Goal: Information Seeking & Learning: Learn about a topic

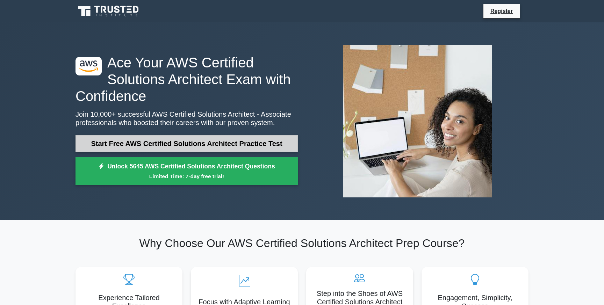
click at [174, 144] on link "Start Free AWS Certified Solutions Architect Practice Test" at bounding box center [186, 143] width 222 height 17
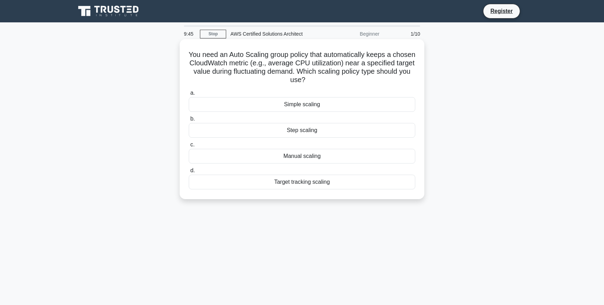
click at [309, 128] on div "Step scaling" at bounding box center [302, 130] width 226 height 15
click at [189, 121] on input "b. Step scaling" at bounding box center [189, 119] width 0 height 5
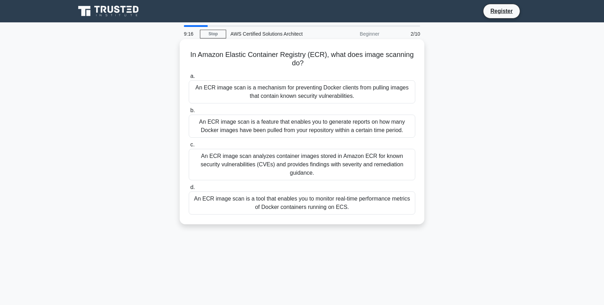
click at [306, 94] on div "An ECR image scan is a mechanism for preventing Docker clients from pulling ima…" at bounding box center [302, 91] width 226 height 23
click at [189, 79] on input "a. An ECR image scan is a mechanism for preventing Docker clients from pulling …" at bounding box center [189, 76] width 0 height 5
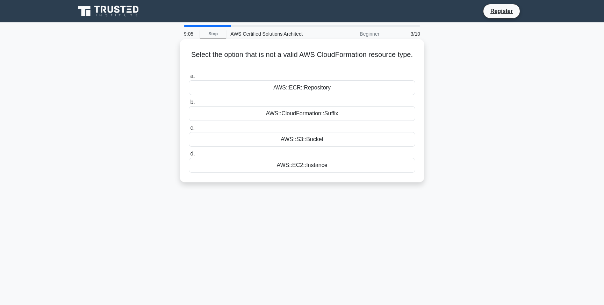
click at [311, 139] on div "AWS::S3::Bucket" at bounding box center [302, 139] width 226 height 15
click at [189, 130] on input "c. AWS::S3::Bucket" at bounding box center [189, 128] width 0 height 5
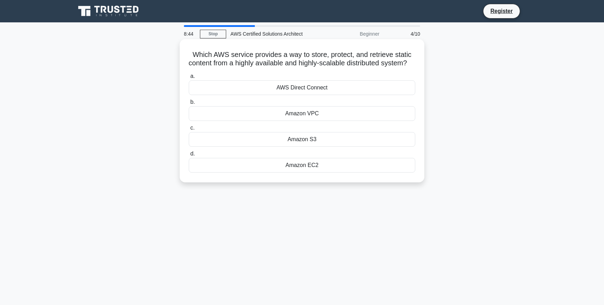
click at [301, 95] on div "AWS Direct Connect" at bounding box center [302, 87] width 226 height 15
click at [189, 79] on input "a. AWS Direct Connect" at bounding box center [189, 76] width 0 height 5
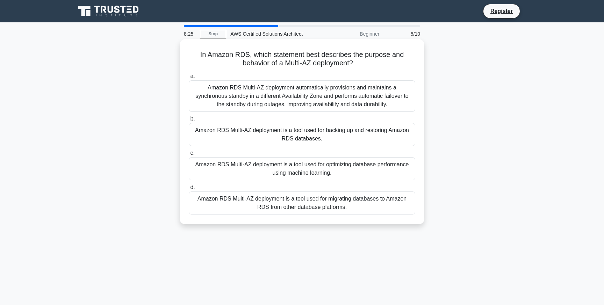
click at [304, 95] on div "Amazon RDS Multi-AZ deployment automatically provisions and maintains a synchro…" at bounding box center [302, 95] width 226 height 31
click at [189, 79] on input "a. Amazon RDS Multi-AZ deployment automatically provisions and maintains a sync…" at bounding box center [189, 76] width 0 height 5
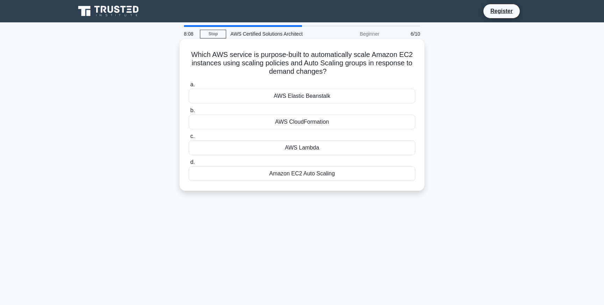
click at [307, 173] on div "Amazon EC2 Auto Scaling" at bounding box center [302, 173] width 226 height 15
click at [189, 165] on input "d. Amazon EC2 Auto Scaling" at bounding box center [189, 162] width 0 height 5
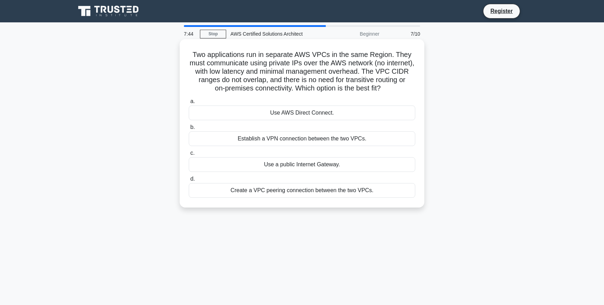
click at [317, 190] on div "Create a VPC peering connection between the two VPCs." at bounding box center [302, 190] width 226 height 15
click at [189, 181] on input "d. Create a VPC peering connection between the two VPCs." at bounding box center [189, 179] width 0 height 5
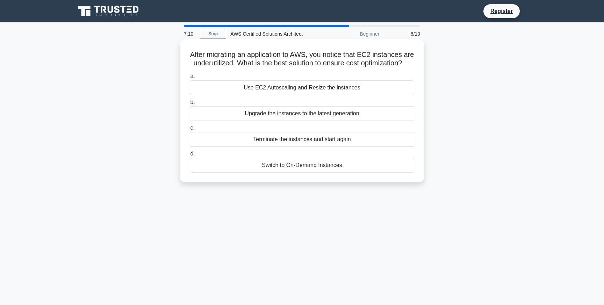
click at [323, 85] on div "Use EC2 Autoscaling and Resize the instances" at bounding box center [302, 87] width 226 height 15
click at [189, 79] on input "a. Use EC2 Autoscaling and Resize the instances" at bounding box center [189, 76] width 0 height 5
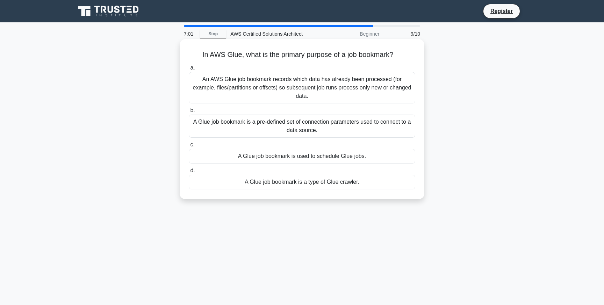
click at [325, 154] on div "A Glue job bookmark is used to schedule Glue jobs." at bounding box center [302, 156] width 226 height 15
click at [189, 147] on input "c. A Glue job bookmark is used to schedule Glue jobs." at bounding box center [189, 145] width 0 height 5
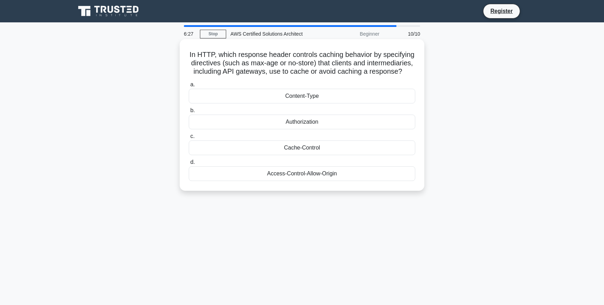
click at [307, 147] on div "Cache-Control" at bounding box center [302, 148] width 226 height 15
click at [189, 139] on input "c. Cache-Control" at bounding box center [189, 136] width 0 height 5
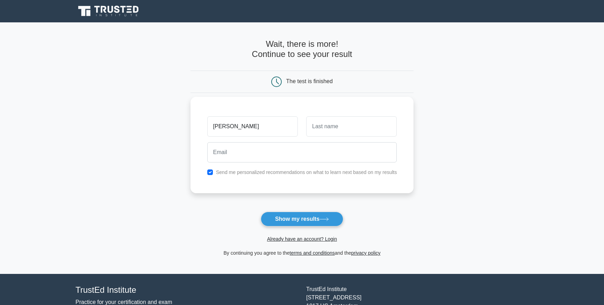
type input "[PERSON_NAME]"
type input "J"
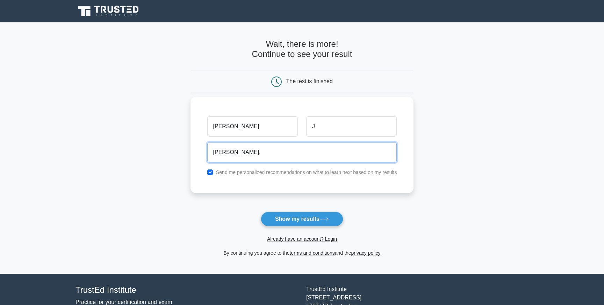
type input "alex.jeli@mail.ru"
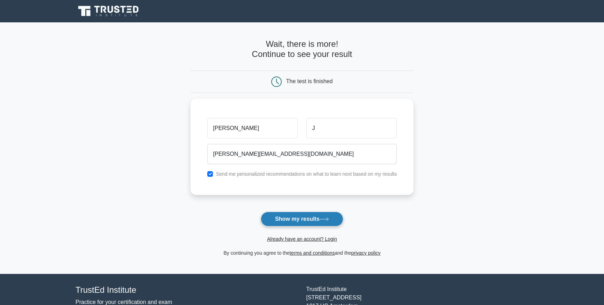
click at [303, 222] on button "Show my results" at bounding box center [302, 219] width 82 height 15
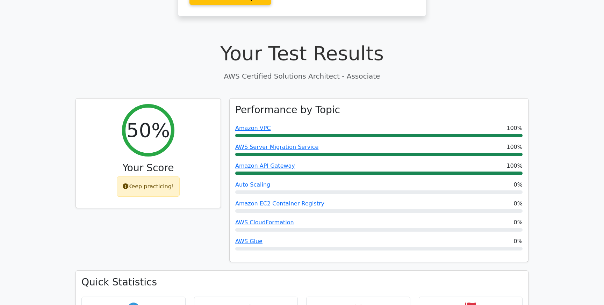
scroll to position [229, 0]
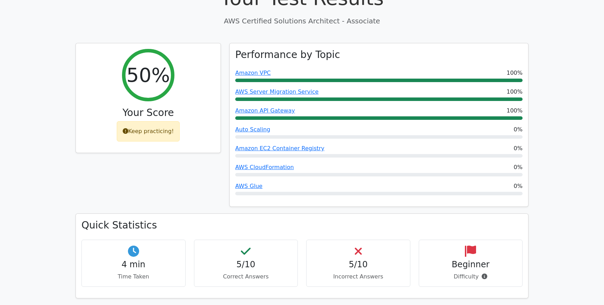
click at [253, 240] on div "5/10 Correct Answers" at bounding box center [246, 263] width 104 height 47
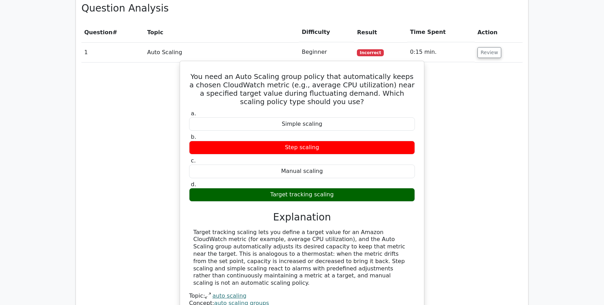
scroll to position [577, 0]
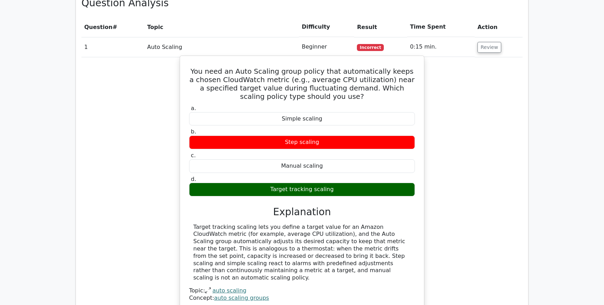
drag, startPoint x: 322, startPoint y: 117, endPoint x: 266, endPoint y: 116, distance: 55.9
click at [266, 136] on div "Step scaling" at bounding box center [302, 143] width 226 height 14
drag, startPoint x: 291, startPoint y: 139, endPoint x: 329, endPoint y: 139, distance: 37.7
click at [328, 159] on div "Manual scaling" at bounding box center [302, 166] width 226 height 14
click at [333, 172] on div "a. Simple scaling b. Step scaling c. d." at bounding box center [302, 150] width 234 height 94
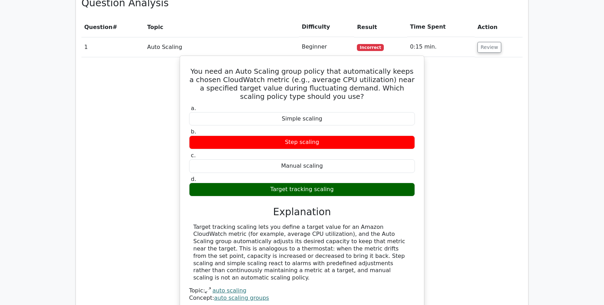
drag, startPoint x: 344, startPoint y: 165, endPoint x: 243, endPoint y: 165, distance: 101.4
click at [244, 183] on div "Target tracking scaling" at bounding box center [302, 190] width 226 height 14
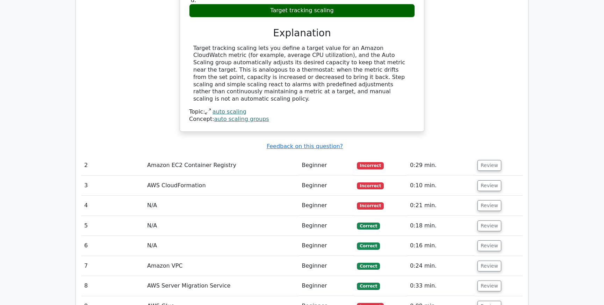
scroll to position [760, 0]
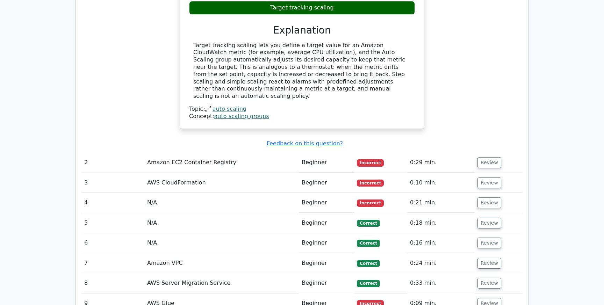
click at [213, 153] on td "Amazon EC2 Container Registry" at bounding box center [221, 163] width 154 height 20
click at [222, 153] on td "Amazon EC2 Container Registry" at bounding box center [221, 163] width 154 height 20
click at [485, 157] on button "Review" at bounding box center [489, 162] width 24 height 11
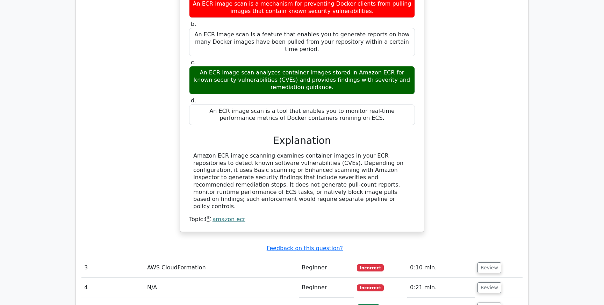
scroll to position [1052, 0]
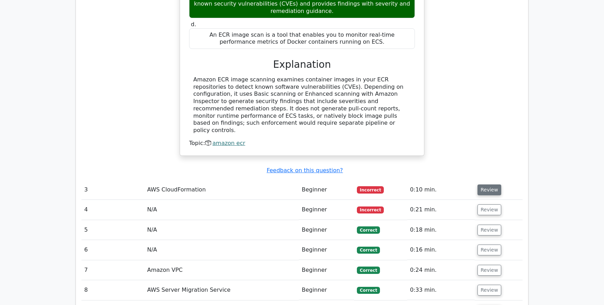
click at [490, 185] on button "Review" at bounding box center [489, 190] width 24 height 11
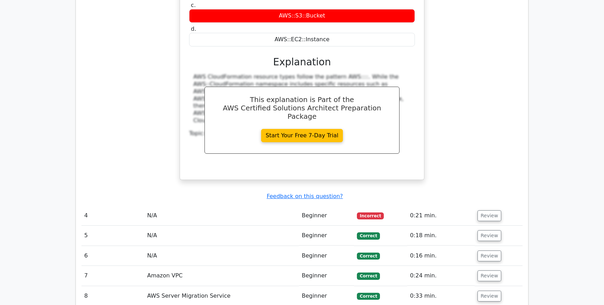
scroll to position [1369, 0]
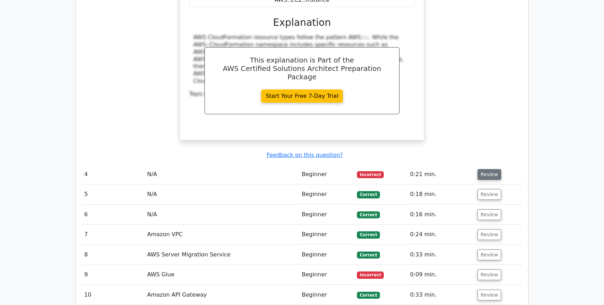
click at [480, 169] on button "Review" at bounding box center [489, 174] width 24 height 11
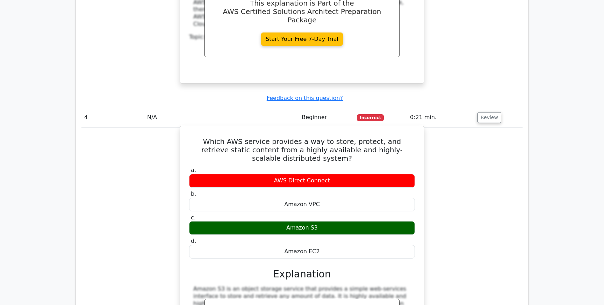
scroll to position [1426, 0]
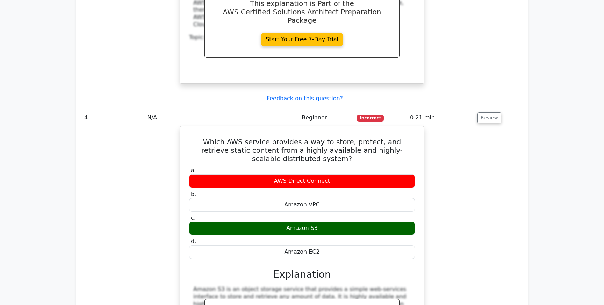
drag, startPoint x: 272, startPoint y: 118, endPoint x: 356, endPoint y: 118, distance: 84.2
click at [356, 174] on div "AWS Direct Connect" at bounding box center [302, 181] width 226 height 14
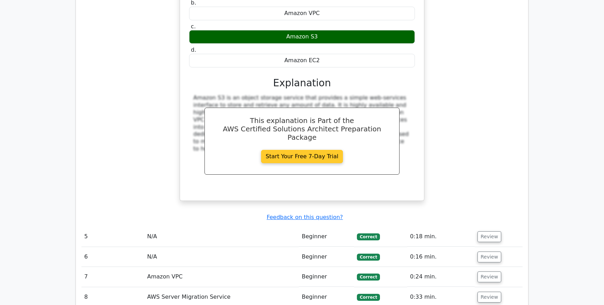
scroll to position [1651, 0]
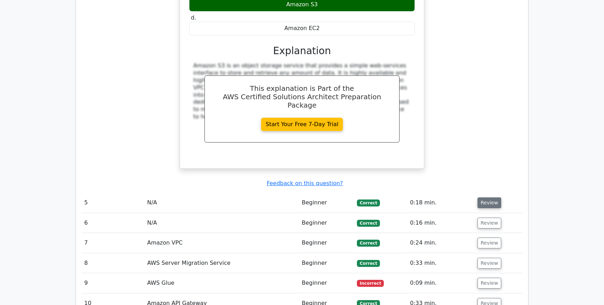
click at [485, 197] on button "Review" at bounding box center [489, 202] width 24 height 11
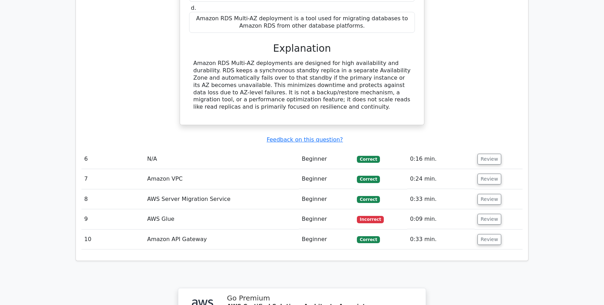
scroll to position [0, 4]
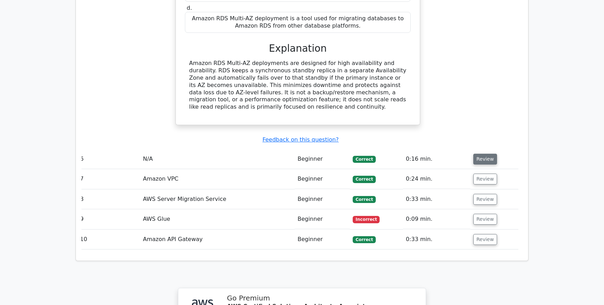
click at [482, 154] on button "Review" at bounding box center [485, 159] width 24 height 11
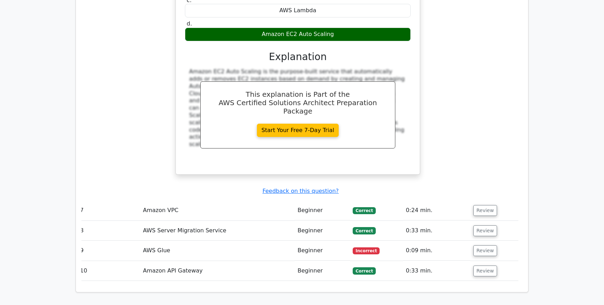
scroll to position [2266, 0]
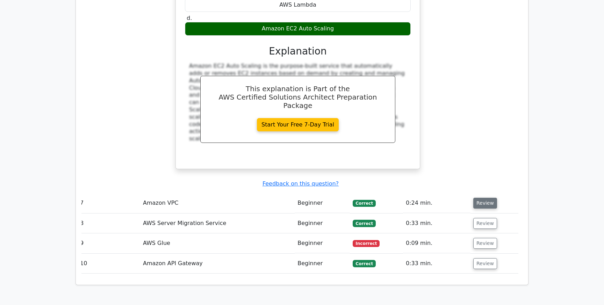
click at [486, 198] on button "Review" at bounding box center [485, 203] width 24 height 11
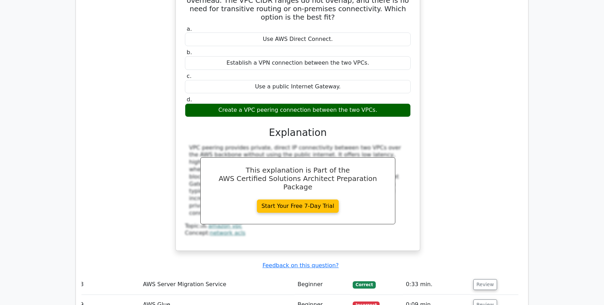
scroll to position [2525, 0]
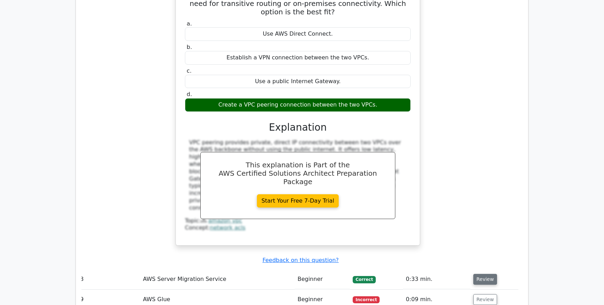
click at [477, 274] on button "Review" at bounding box center [485, 279] width 24 height 11
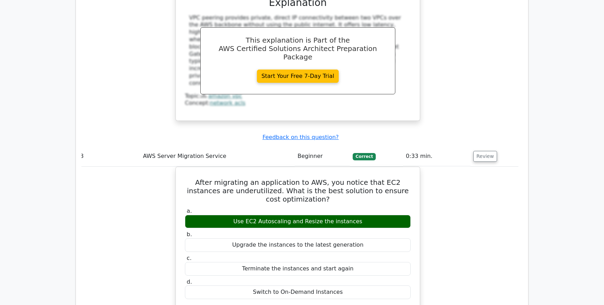
scroll to position [2745, 0]
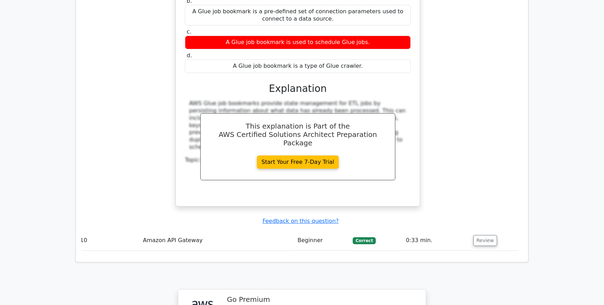
scroll to position [3151, 0]
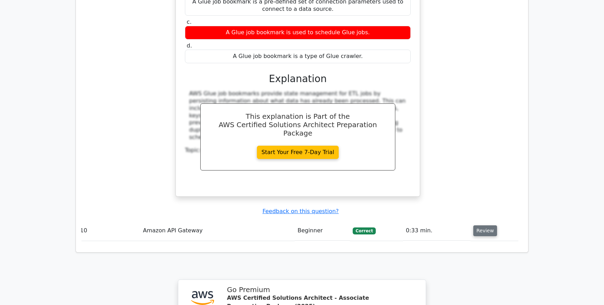
click at [482, 225] on button "Review" at bounding box center [485, 230] width 24 height 11
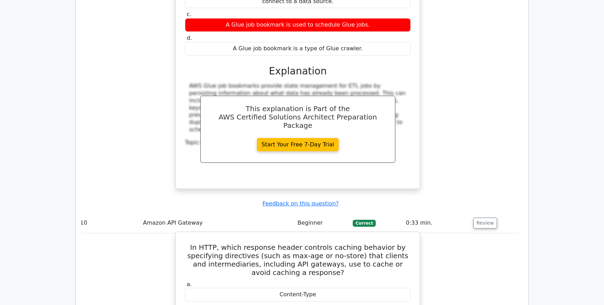
scroll to position [3161, 0]
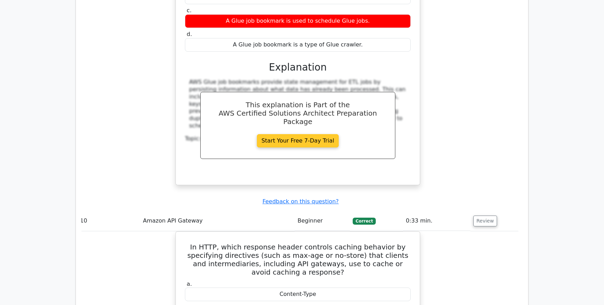
click at [299, 134] on link "Start Your Free 7-Day Trial" at bounding box center [298, 140] width 82 height 13
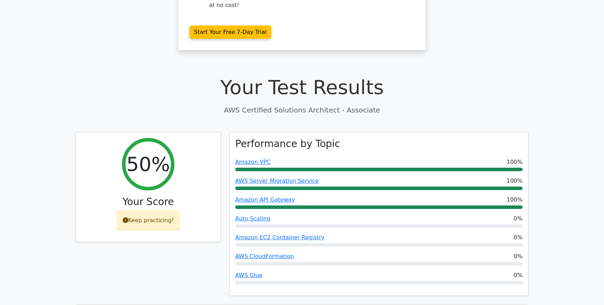
scroll to position [0, 0]
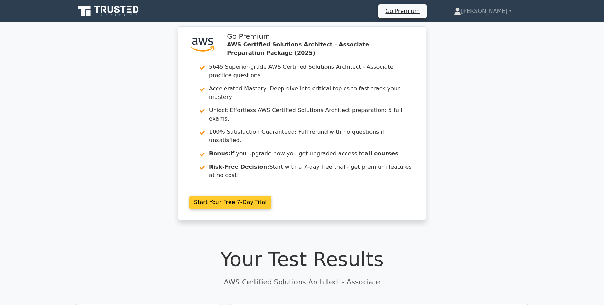
click at [271, 196] on link "Start Your Free 7-Day Trial" at bounding box center [230, 202] width 82 height 13
